Goal: Navigation & Orientation: Find specific page/section

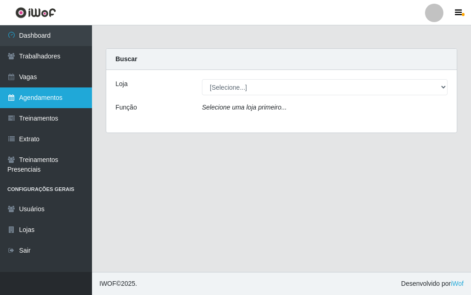
click at [50, 95] on link "Agendamentos" at bounding box center [46, 97] width 92 height 21
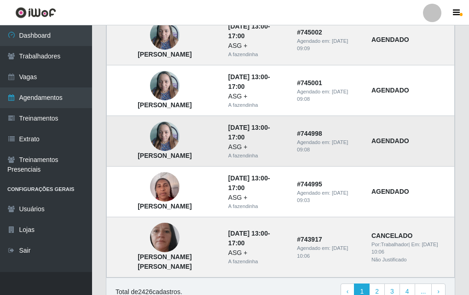
scroll to position [676, 0]
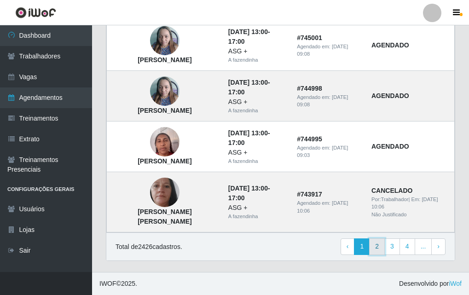
click at [382, 246] on link "2" at bounding box center [377, 246] width 16 height 17
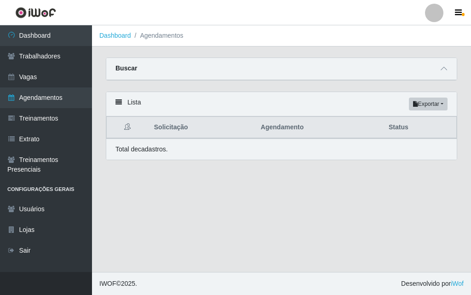
click at [437, 10] on div at bounding box center [434, 13] width 18 height 18
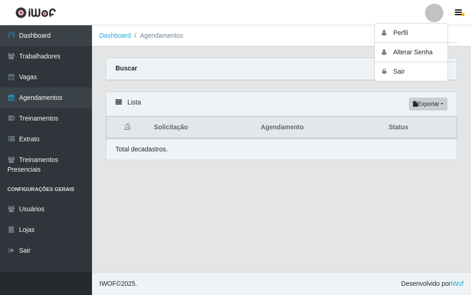
click at [251, 22] on header "Perfil Alterar Senha Sair" at bounding box center [235, 12] width 471 height 25
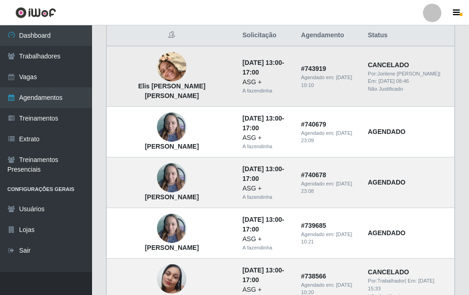
scroll to position [46, 0]
